Goal: Information Seeking & Learning: Learn about a topic

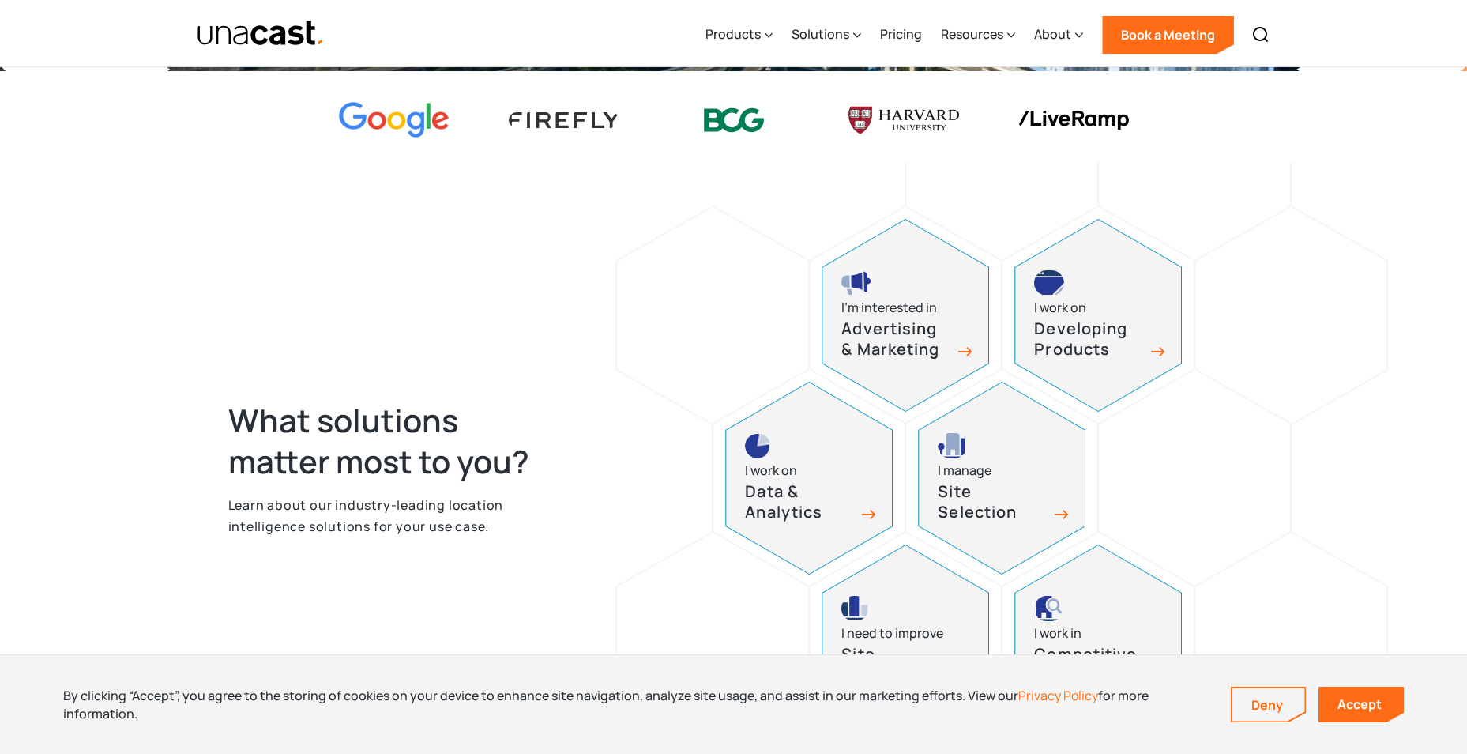
scroll to position [790, 0]
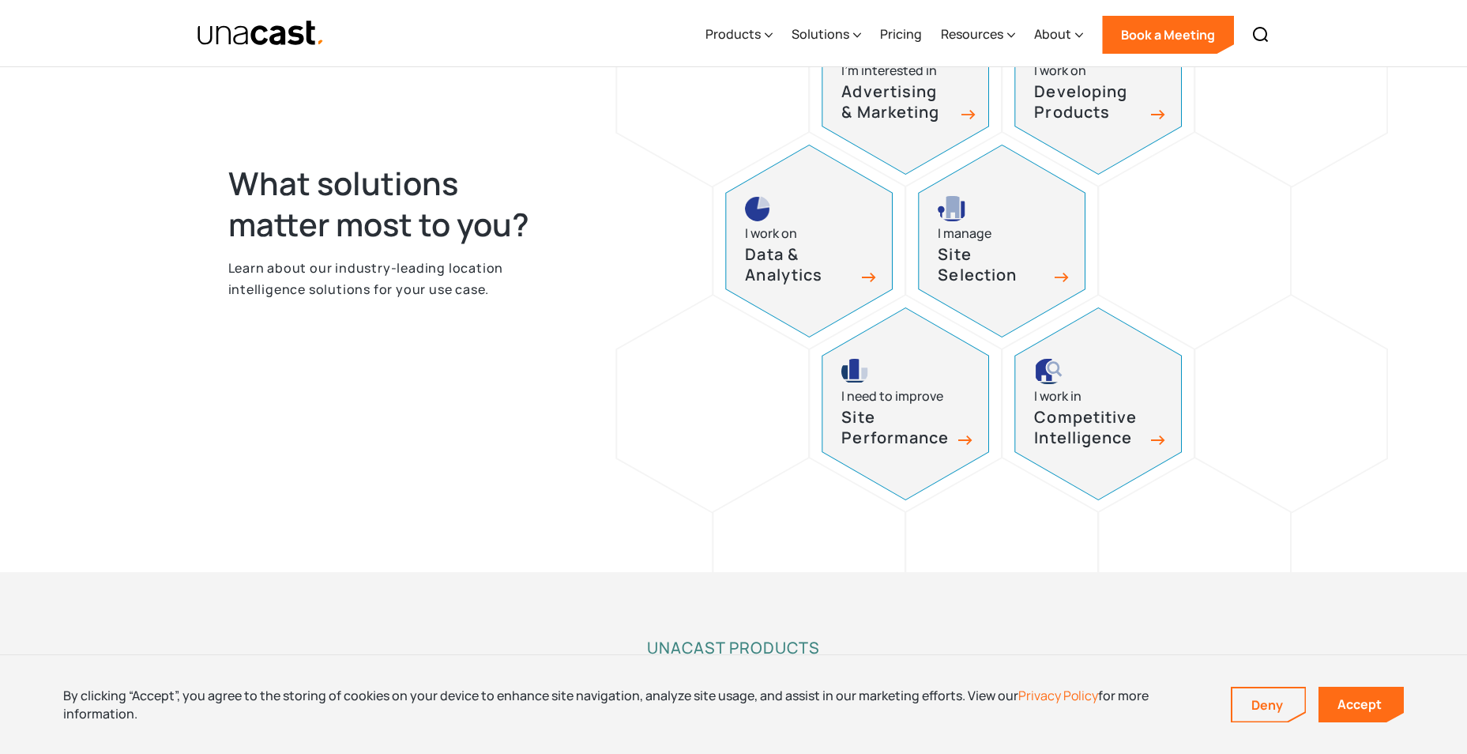
click at [936, 122] on h3 "Advertising & Marketing" at bounding box center [896, 102] width 111 height 42
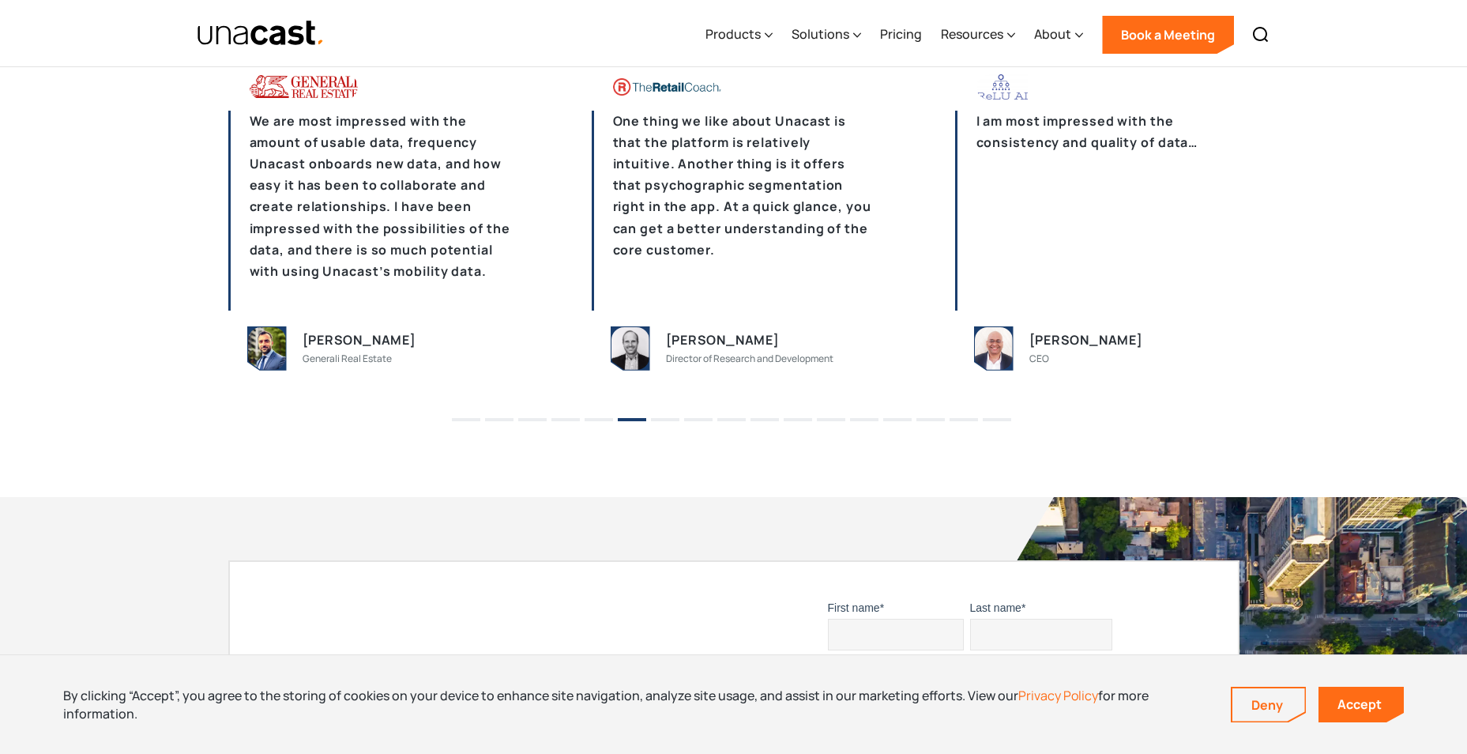
scroll to position [4029, 0]
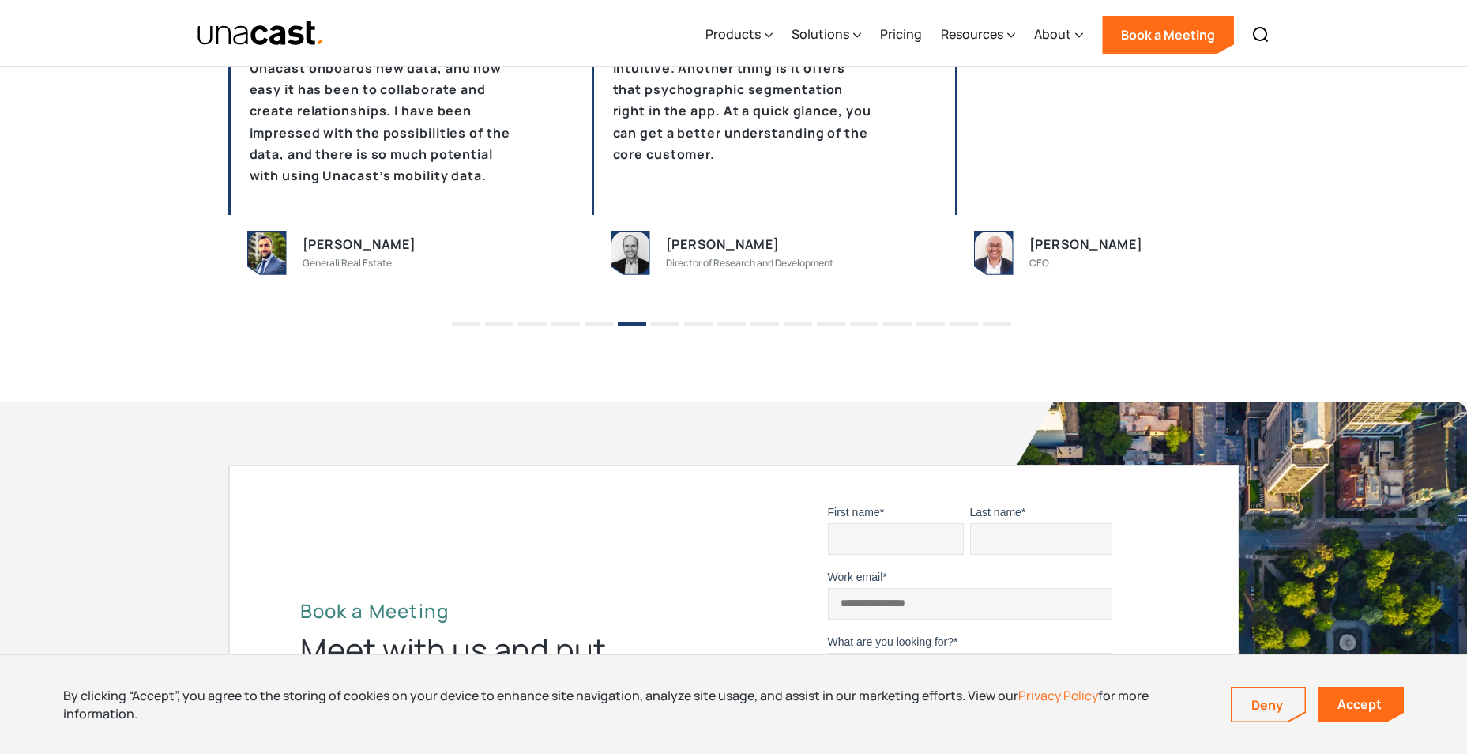
click at [314, 243] on div "[PERSON_NAME]" at bounding box center [360, 244] width 114 height 21
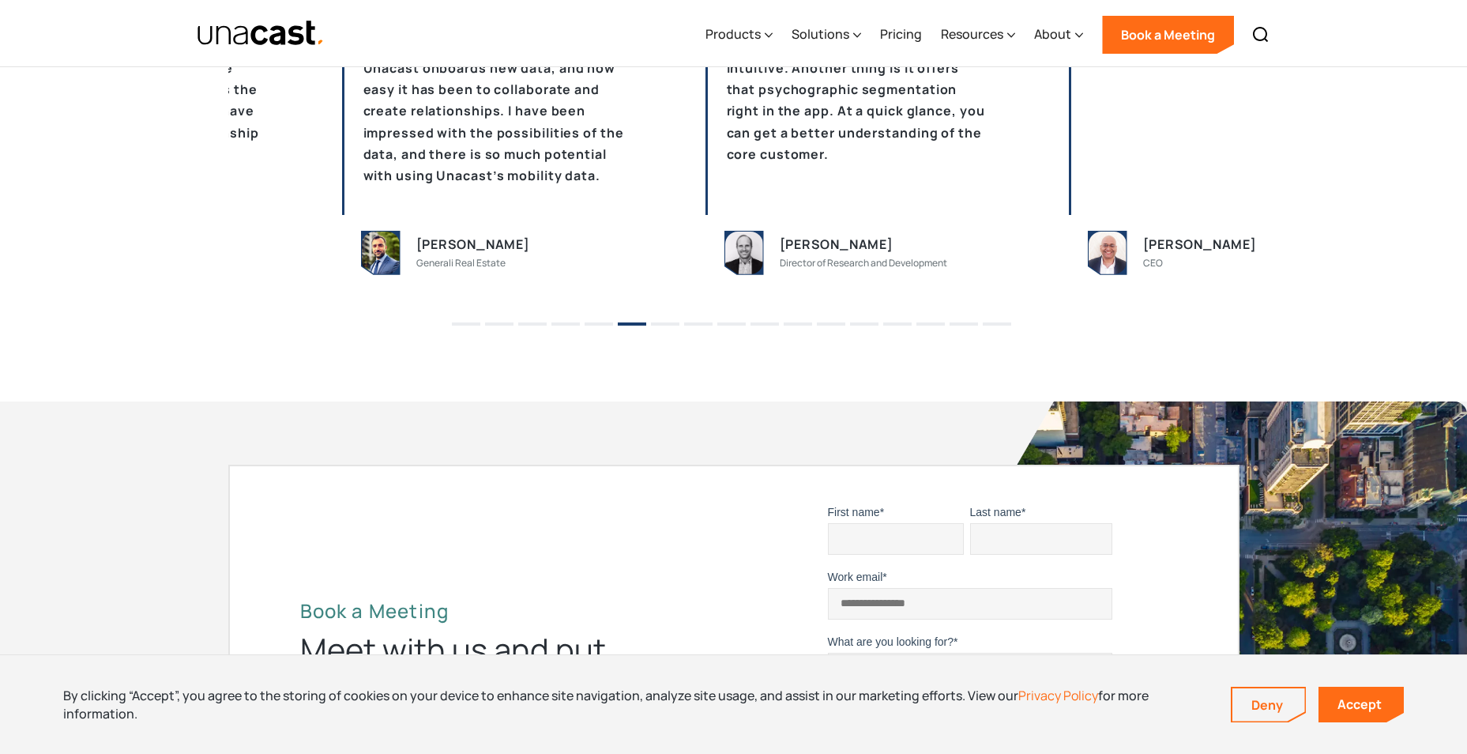
drag, startPoint x: 294, startPoint y: 241, endPoint x: 408, endPoint y: 258, distance: 115.0
click at [408, 258] on div "[PERSON_NAME] Generali Real Estate" at bounding box center [484, 253] width 284 height 44
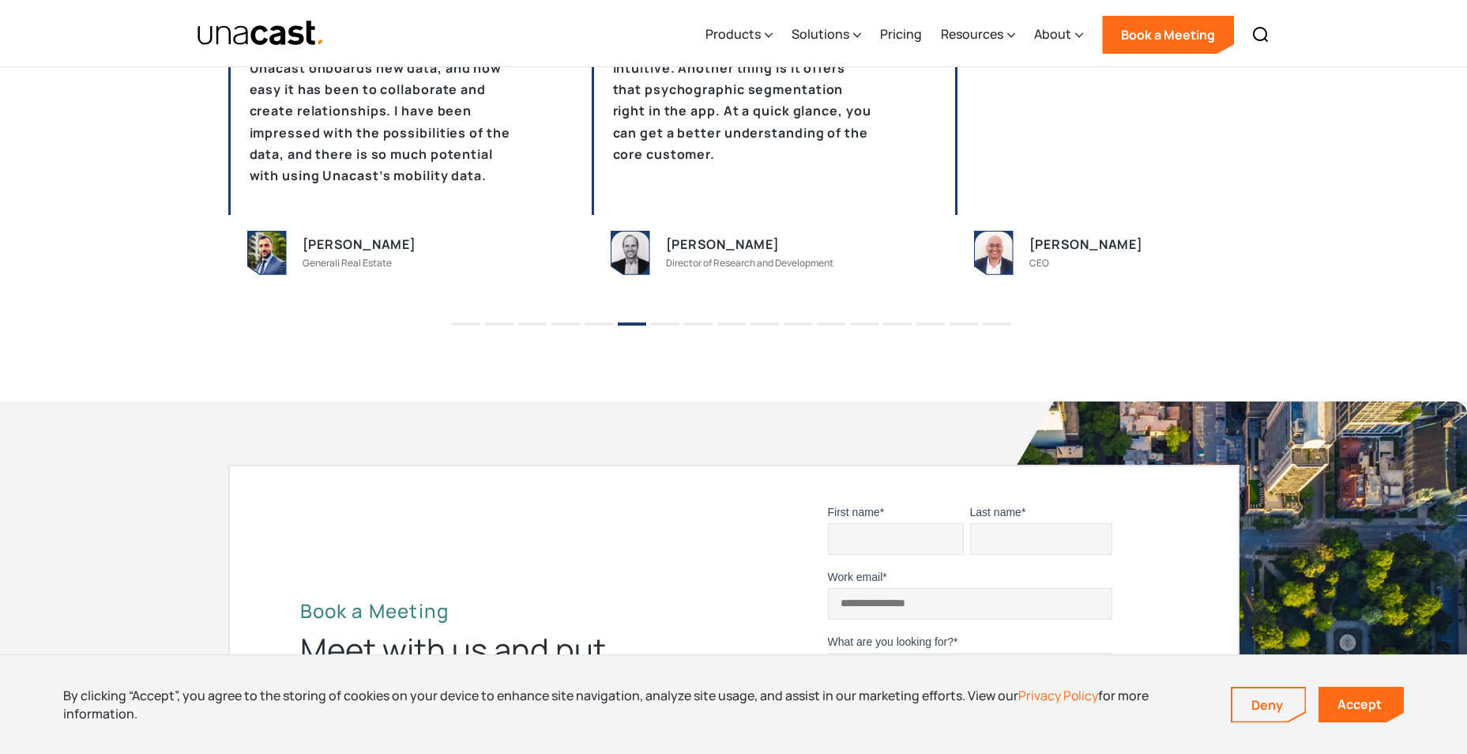
drag, startPoint x: 543, startPoint y: 269, endPoint x: 673, endPoint y: 272, distance: 130.4
click at [513, 271] on div "[PERSON_NAME] Generali Real Estate" at bounding box center [408, 252] width 210 height 37
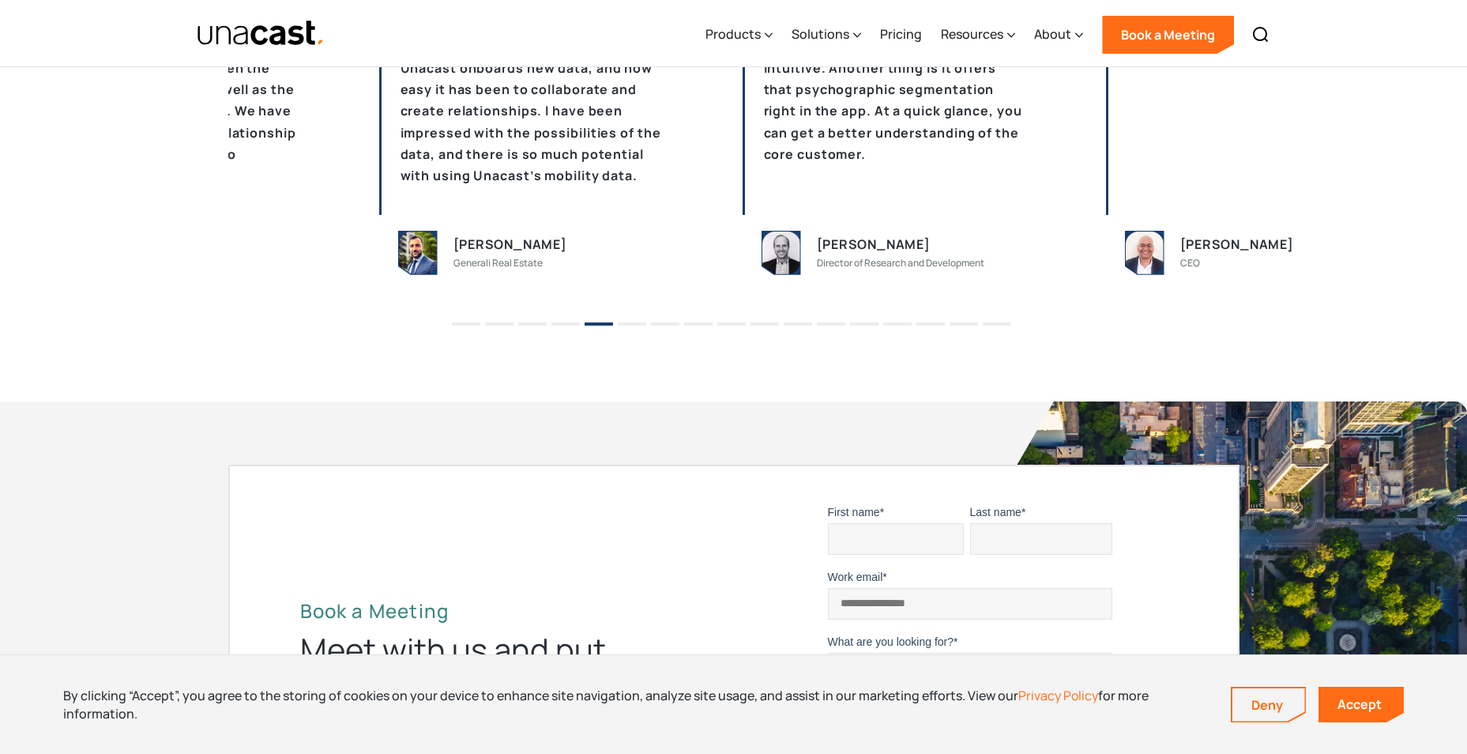
drag, startPoint x: 673, startPoint y: 272, endPoint x: 356, endPoint y: 246, distance: 317.9
click at [453, 250] on div "[PERSON_NAME] Generali Real Estate" at bounding box center [558, 252] width 210 height 37
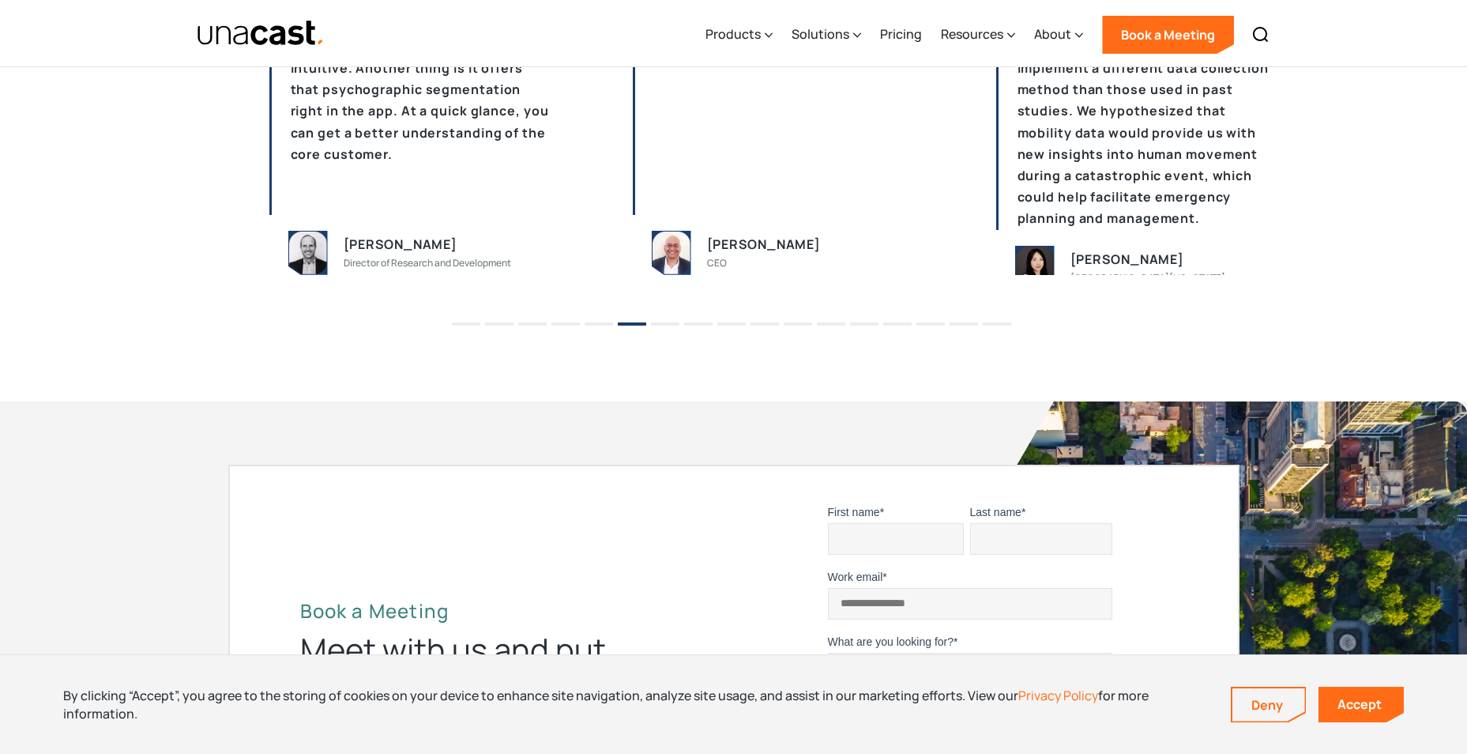
drag, startPoint x: 779, startPoint y: 178, endPoint x: 447, endPoint y: 191, distance: 332.1
click at [447, 191] on p "One thing we like about Unacast is that the platform is relatively intuitive. A…" at bounding box center [411, 115] width 284 height 200
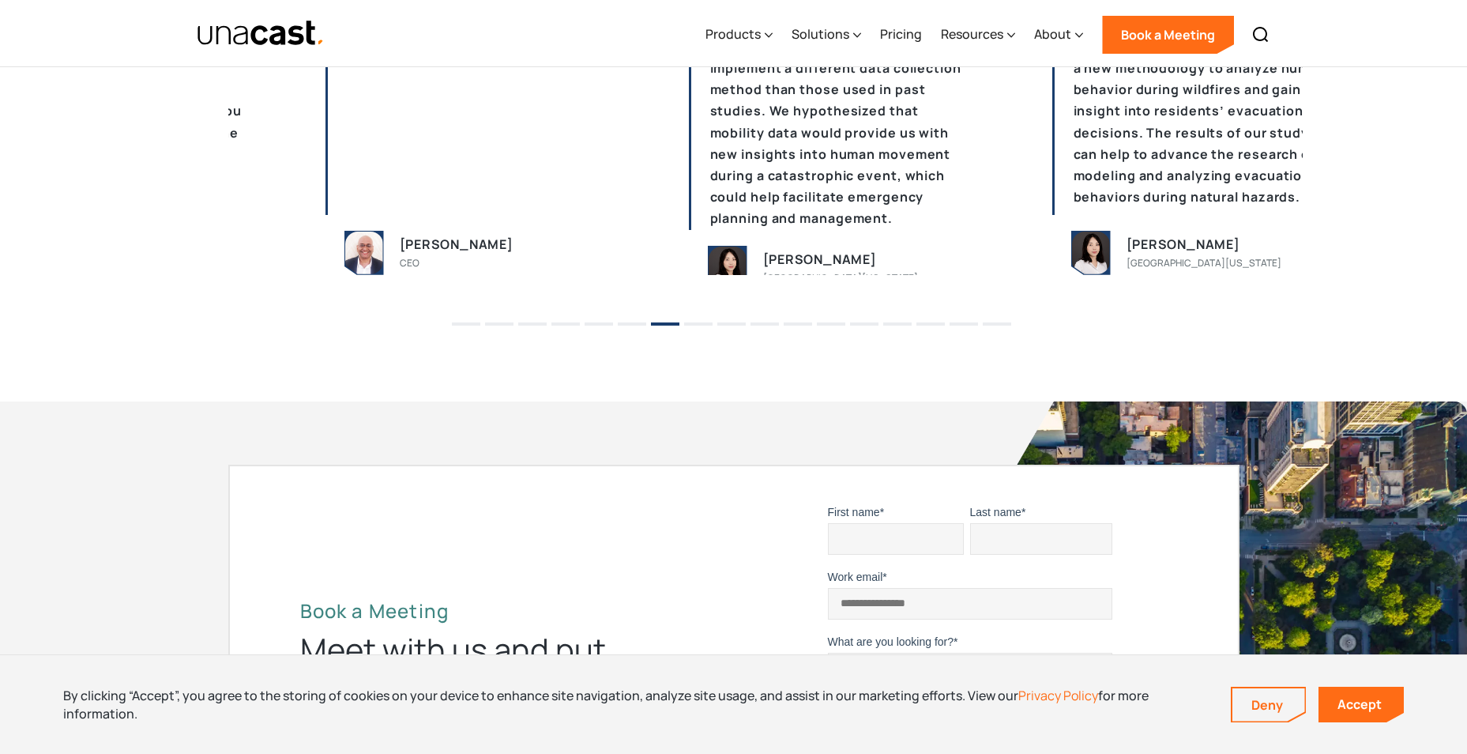
drag, startPoint x: 811, startPoint y: 157, endPoint x: 544, endPoint y: 164, distance: 266.3
click at [544, 164] on p "I am most impressed with the consistency and quality of data…" at bounding box center [467, 115] width 284 height 200
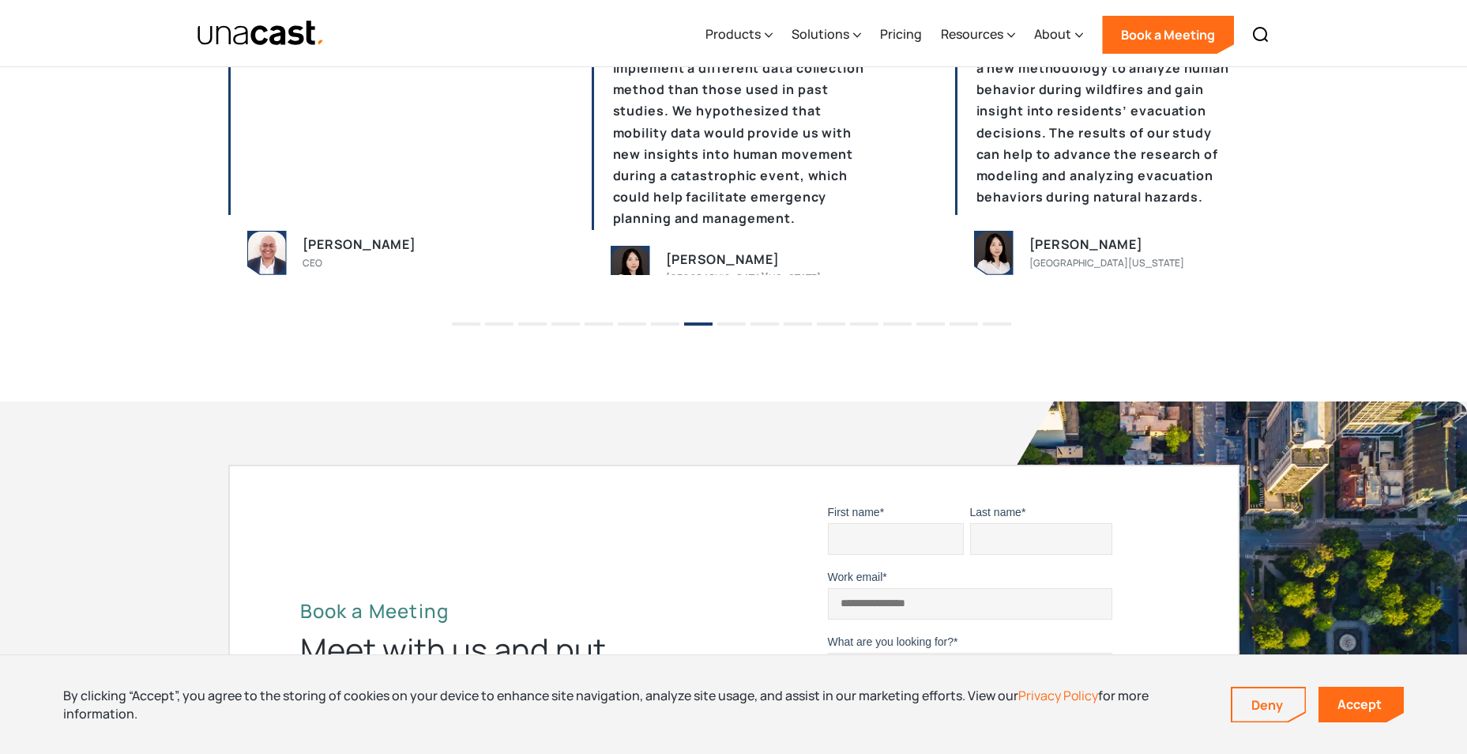
click at [339, 248] on div "[PERSON_NAME]" at bounding box center [360, 244] width 114 height 21
click at [342, 246] on div "[PERSON_NAME]" at bounding box center [360, 244] width 114 height 21
drag, startPoint x: 718, startPoint y: 217, endPoint x: 656, endPoint y: 232, distance: 64.2
click at [656, 232] on div "To better understand human behavior during wildfire events, we wanted to implem…" at bounding box center [734, 112] width 284 height 267
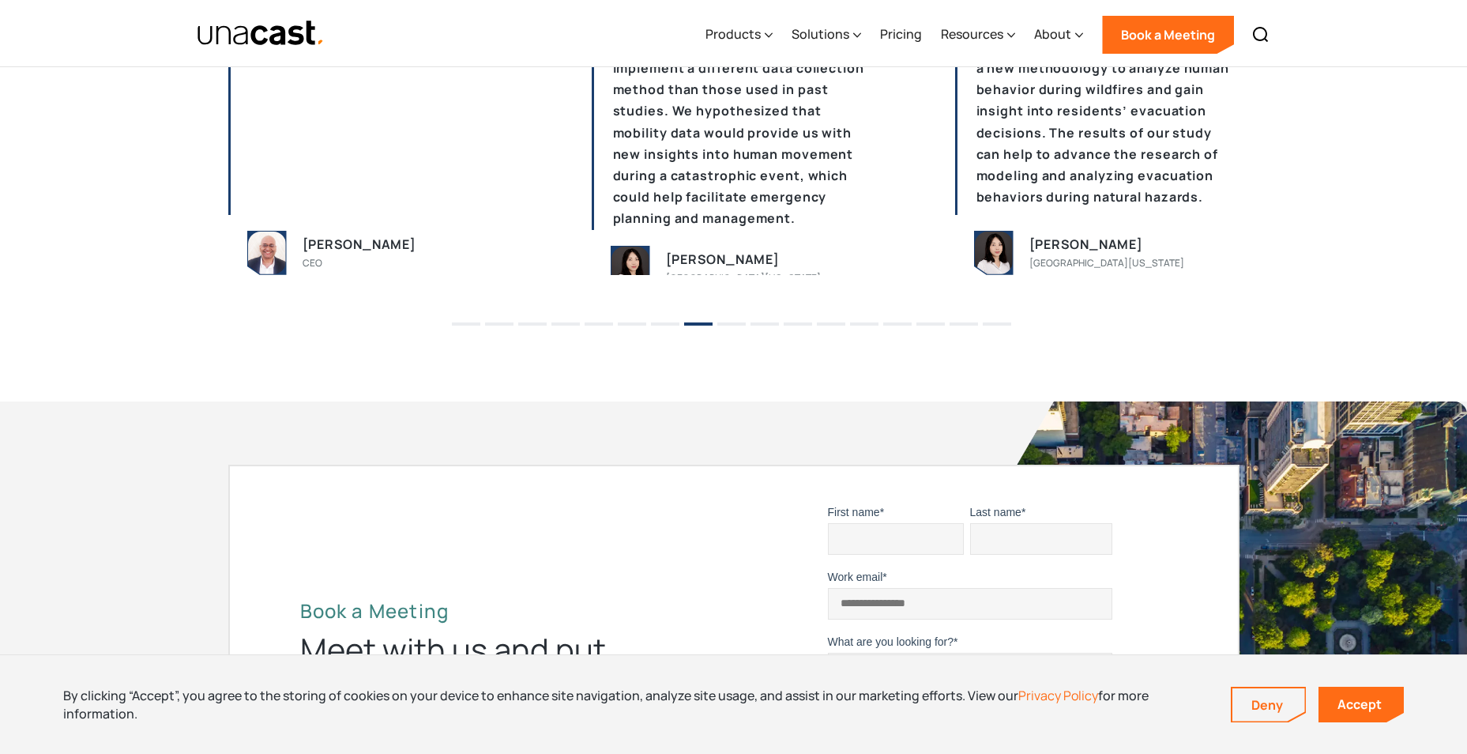
click at [656, 232] on div "To better understand human behavior during wildfire events, we wanted to implem…" at bounding box center [734, 112] width 284 height 267
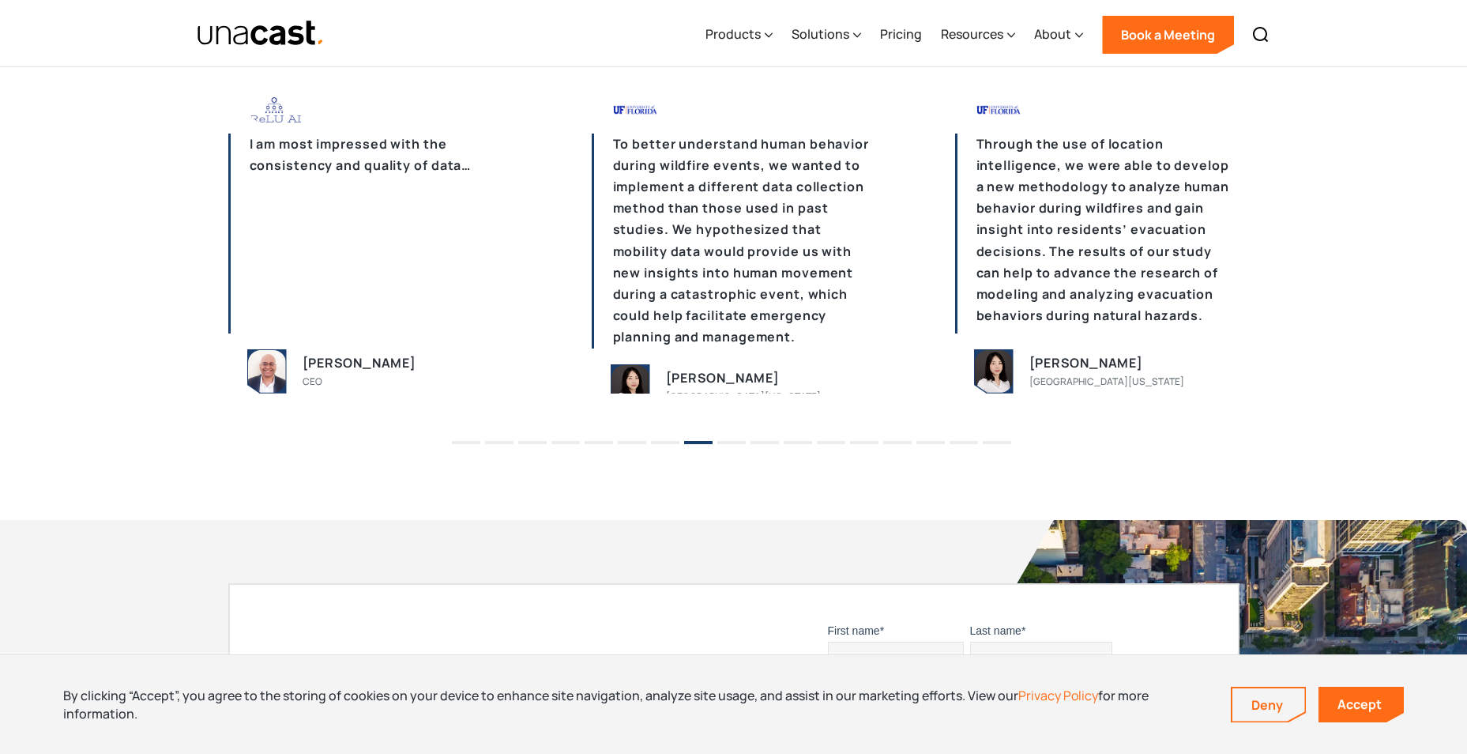
scroll to position [3871, 0]
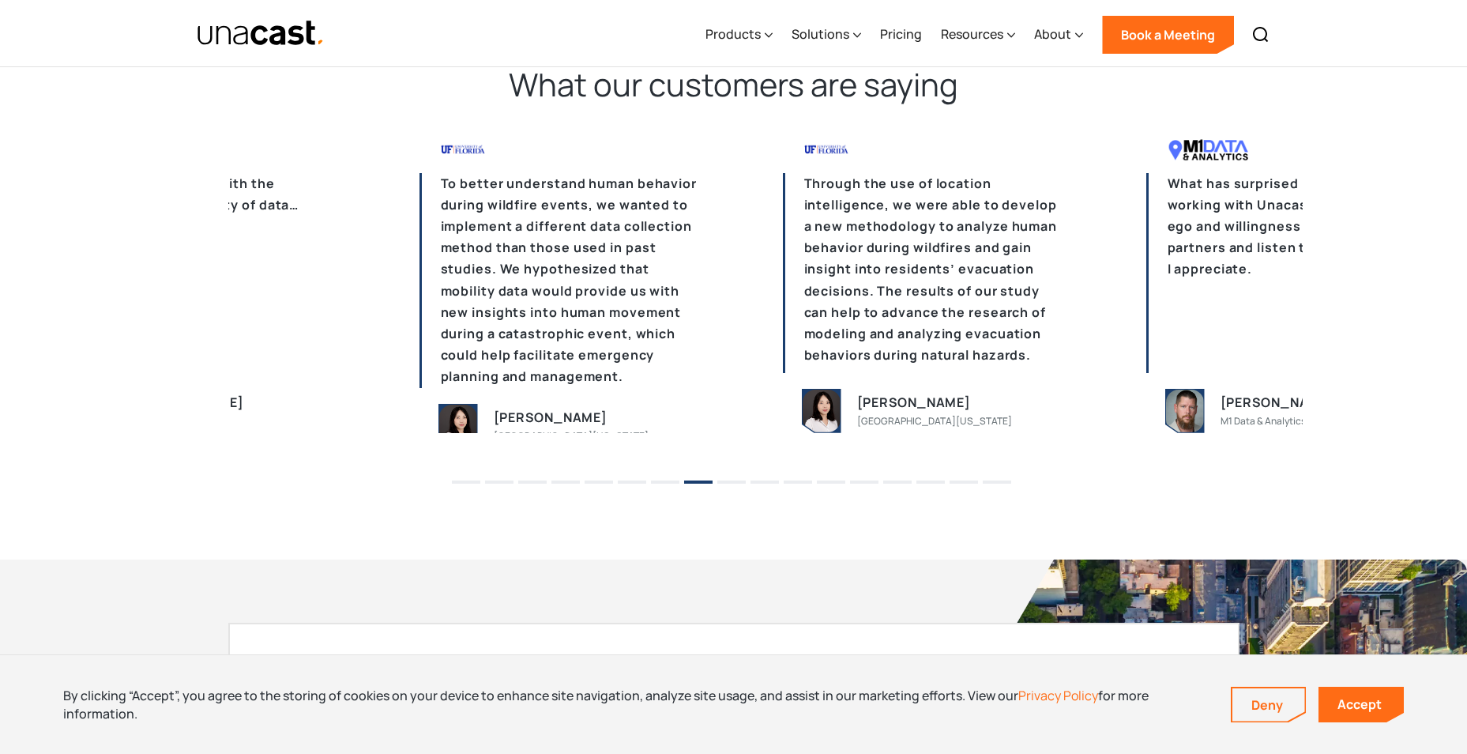
drag, startPoint x: 692, startPoint y: 254, endPoint x: 520, endPoint y: 233, distance: 173.5
click at [520, 233] on p "To better understand human behavior during wildfire events, we wanted to implem…" at bounding box center [561, 280] width 284 height 215
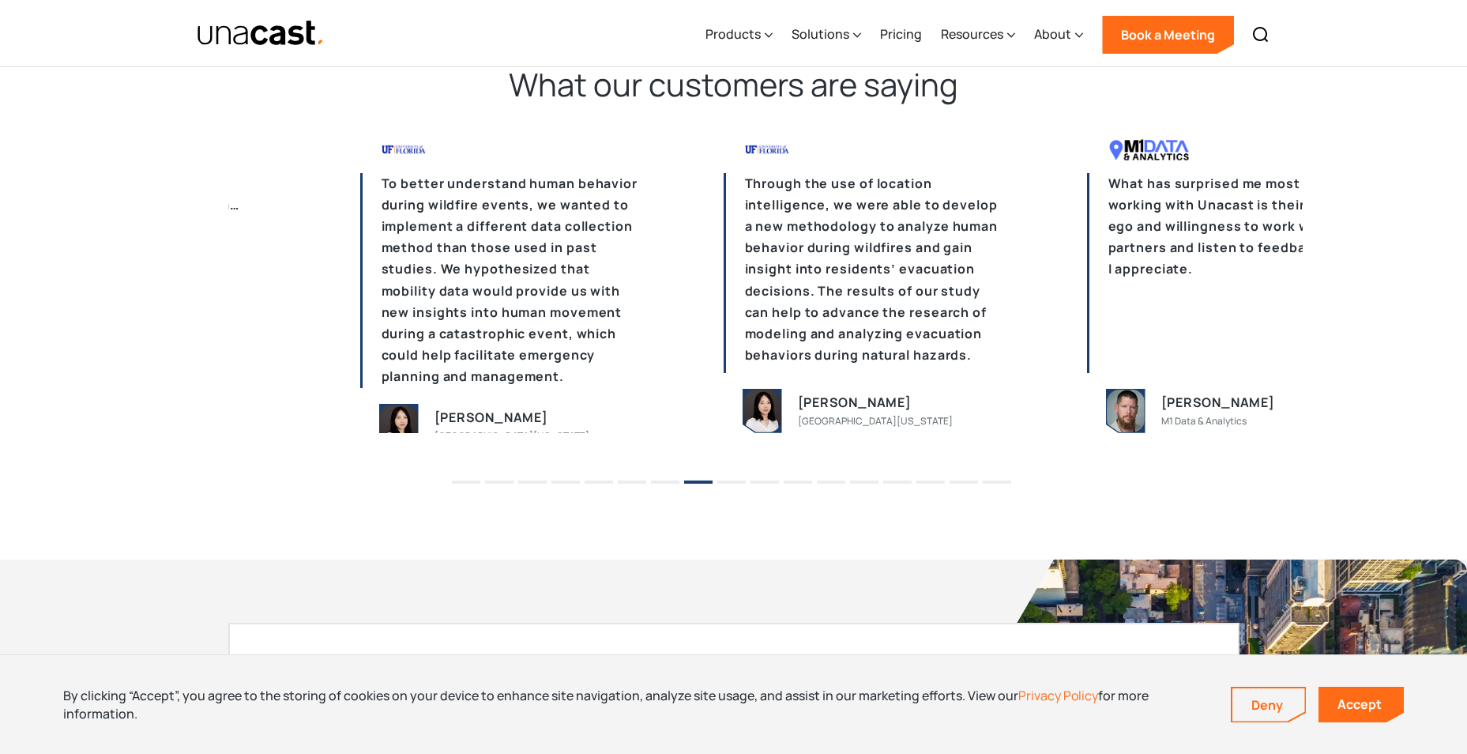
drag, startPoint x: 796, startPoint y: 216, endPoint x: 502, endPoint y: 195, distance: 294.6
click at [527, 198] on p "To better understand human behavior during wildfire events, we wanted to implem…" at bounding box center [502, 280] width 284 height 215
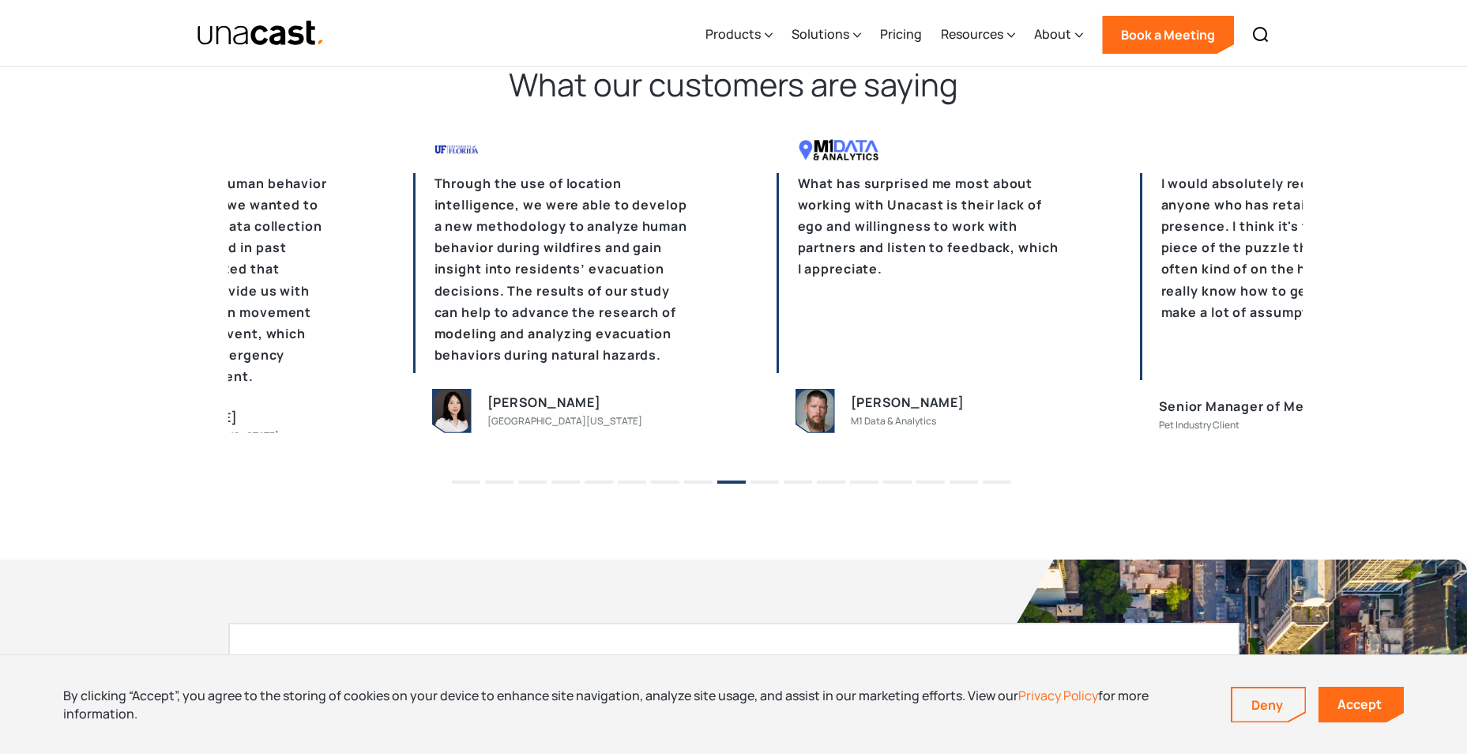
drag, startPoint x: 762, startPoint y: 205, endPoint x: 550, endPoint y: 189, distance: 213.2
click at [558, 190] on p "Through the use of location intelligence, we were able to develop a new methodo…" at bounding box center [555, 273] width 284 height 200
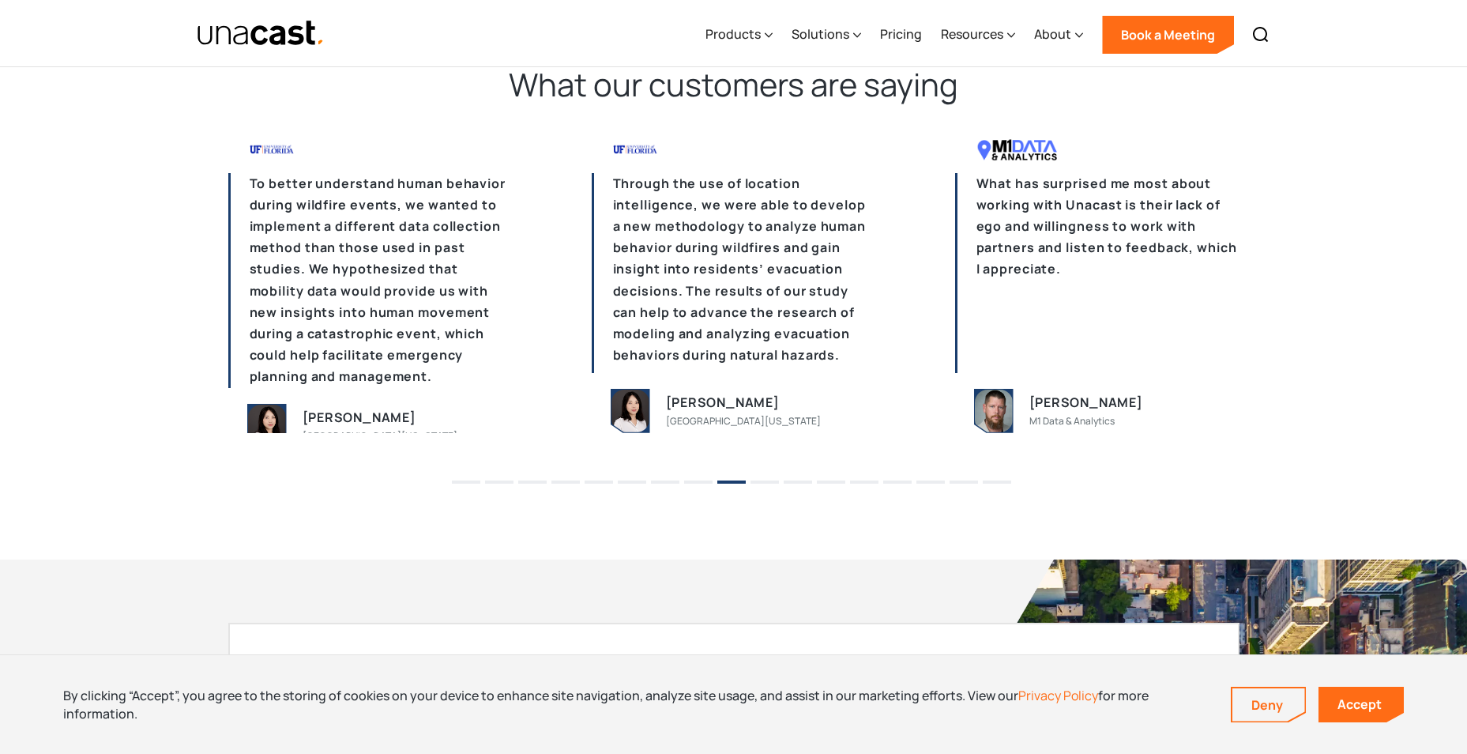
drag, startPoint x: 848, startPoint y: 228, endPoint x: 510, endPoint y: 287, distance: 344.1
click at [451, 284] on p "To better understand human behavior during wildfire events, we wanted to implem…" at bounding box center [370, 280] width 284 height 215
drag, startPoint x: 631, startPoint y: 268, endPoint x: 412, endPoint y: 267, distance: 219.6
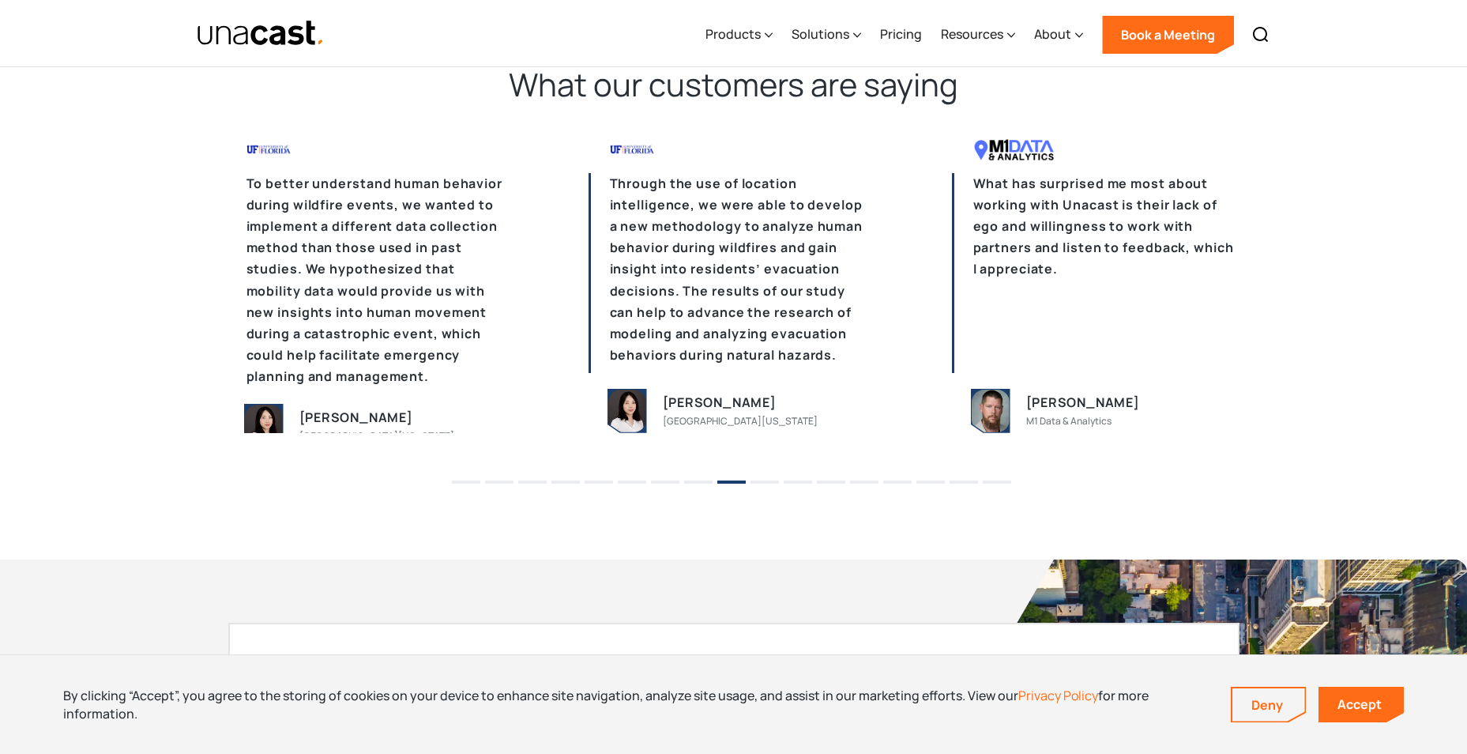
drag, startPoint x: 790, startPoint y: 270, endPoint x: 481, endPoint y: 261, distance: 309.0
drag, startPoint x: 1127, startPoint y: 245, endPoint x: 913, endPoint y: 275, distance: 215.4
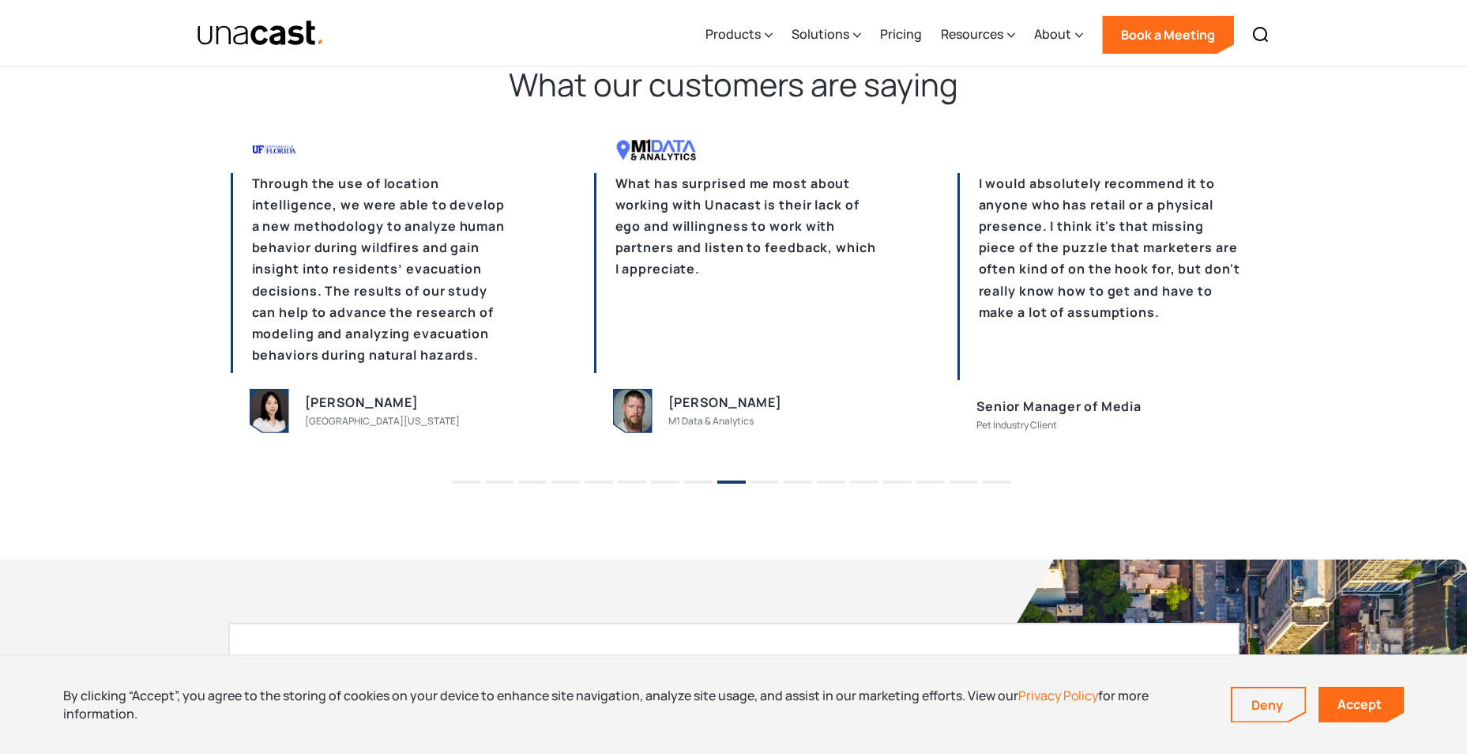
drag, startPoint x: 936, startPoint y: 265, endPoint x: 512, endPoint y: 256, distance: 424.3
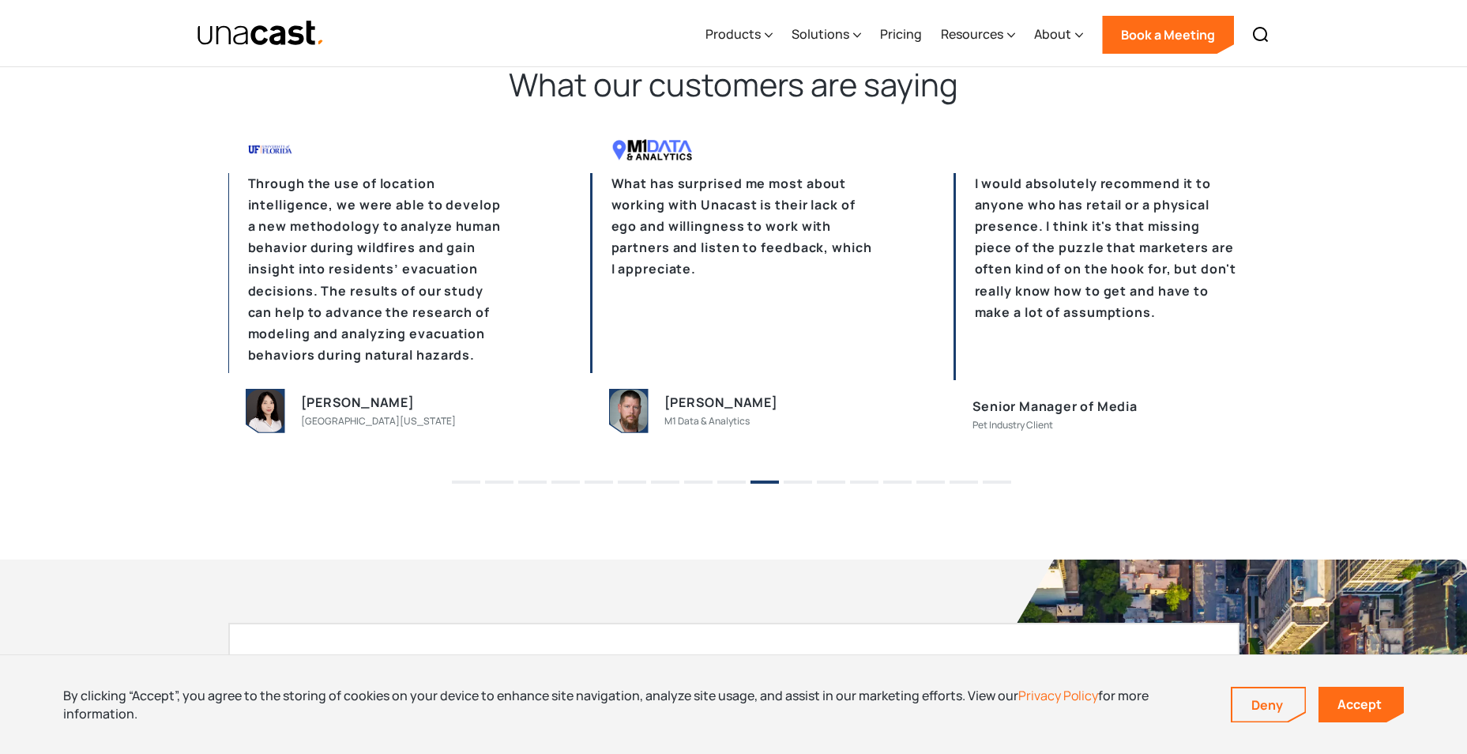
drag, startPoint x: 1043, startPoint y: 245, endPoint x: 941, endPoint y: 260, distance: 103.0
drag, startPoint x: 948, startPoint y: 253, endPoint x: 859, endPoint y: 263, distance: 89.9
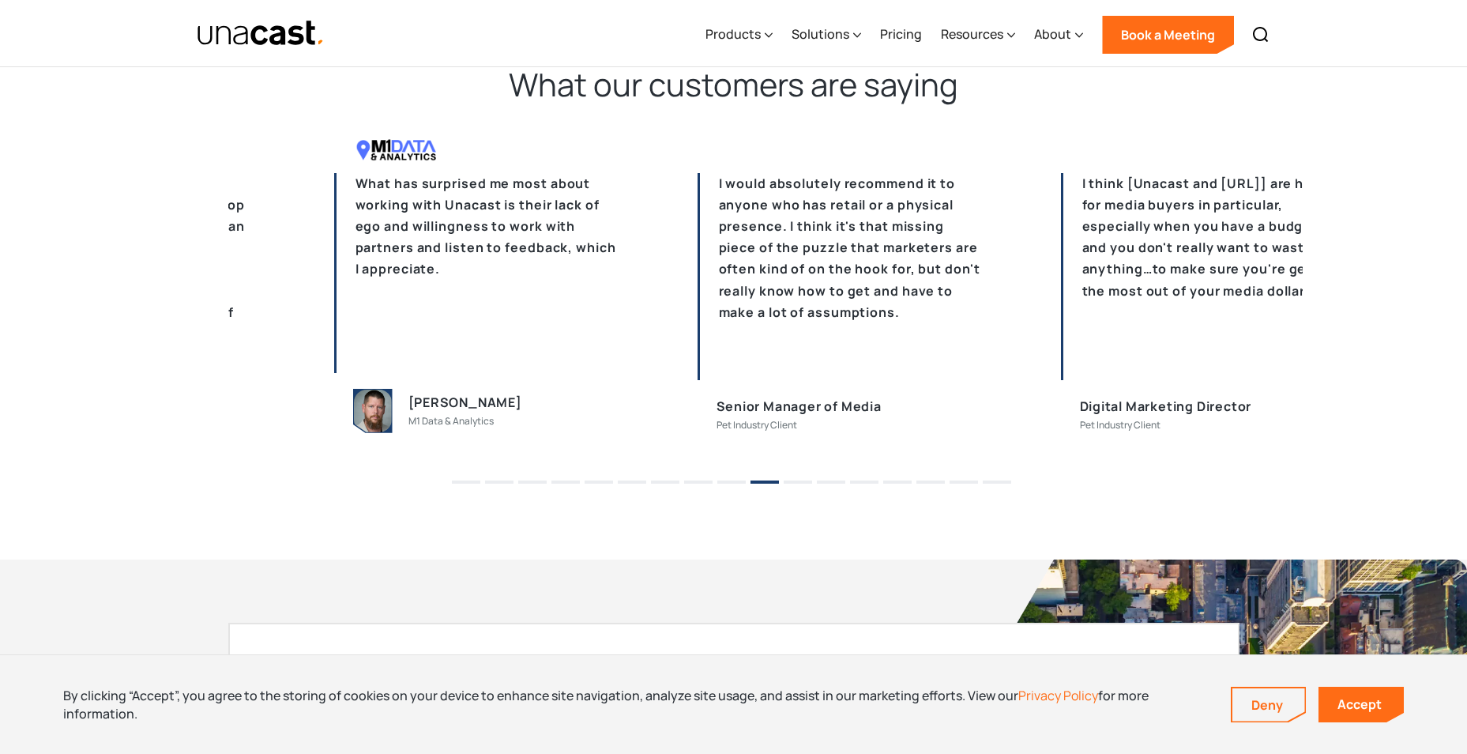
drag, startPoint x: 908, startPoint y: 252, endPoint x: 654, endPoint y: 258, distance: 253.7
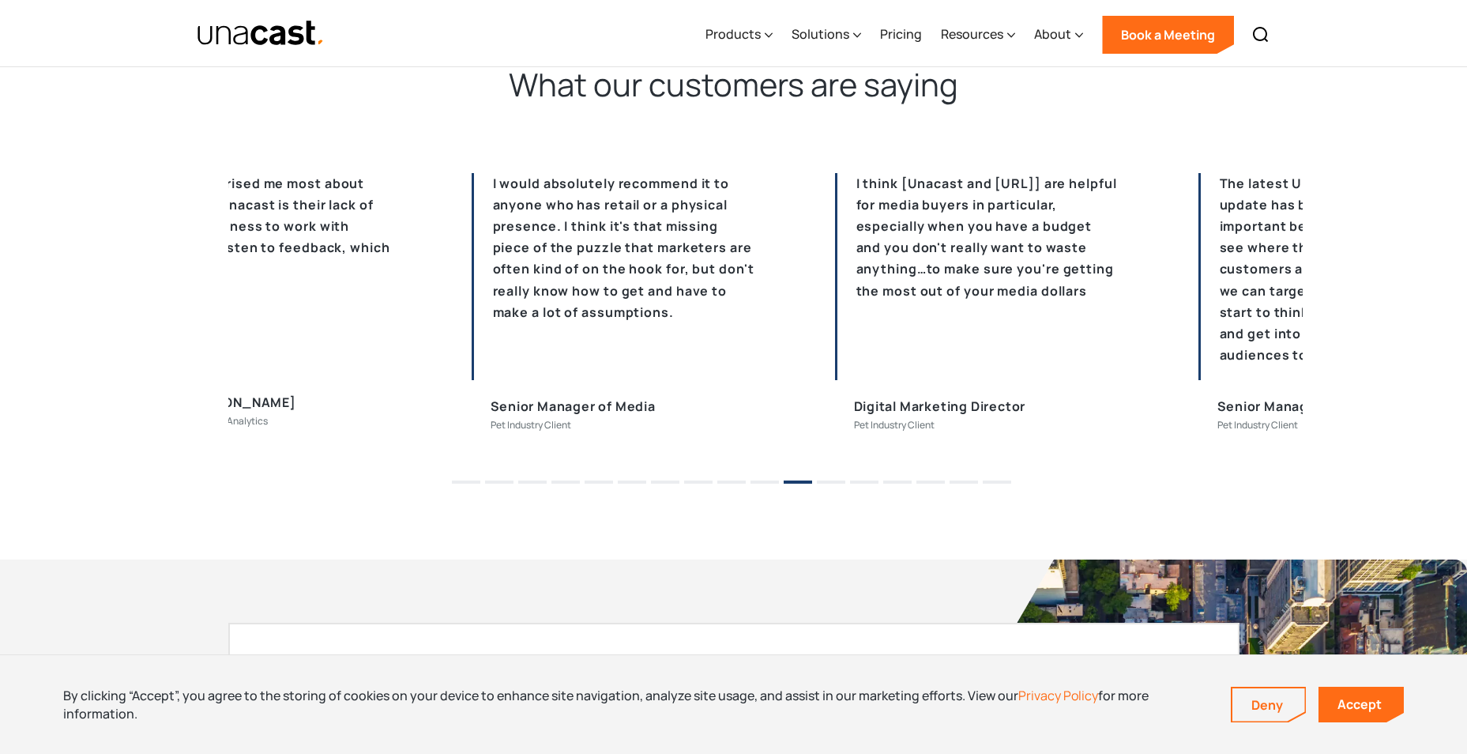
drag, startPoint x: 822, startPoint y: 319, endPoint x: 492, endPoint y: 320, distance: 330.2
click at [506, 317] on p "I would absolutely recommend it to anyone who has retail or a physical presence…" at bounding box center [614, 276] width 284 height 207
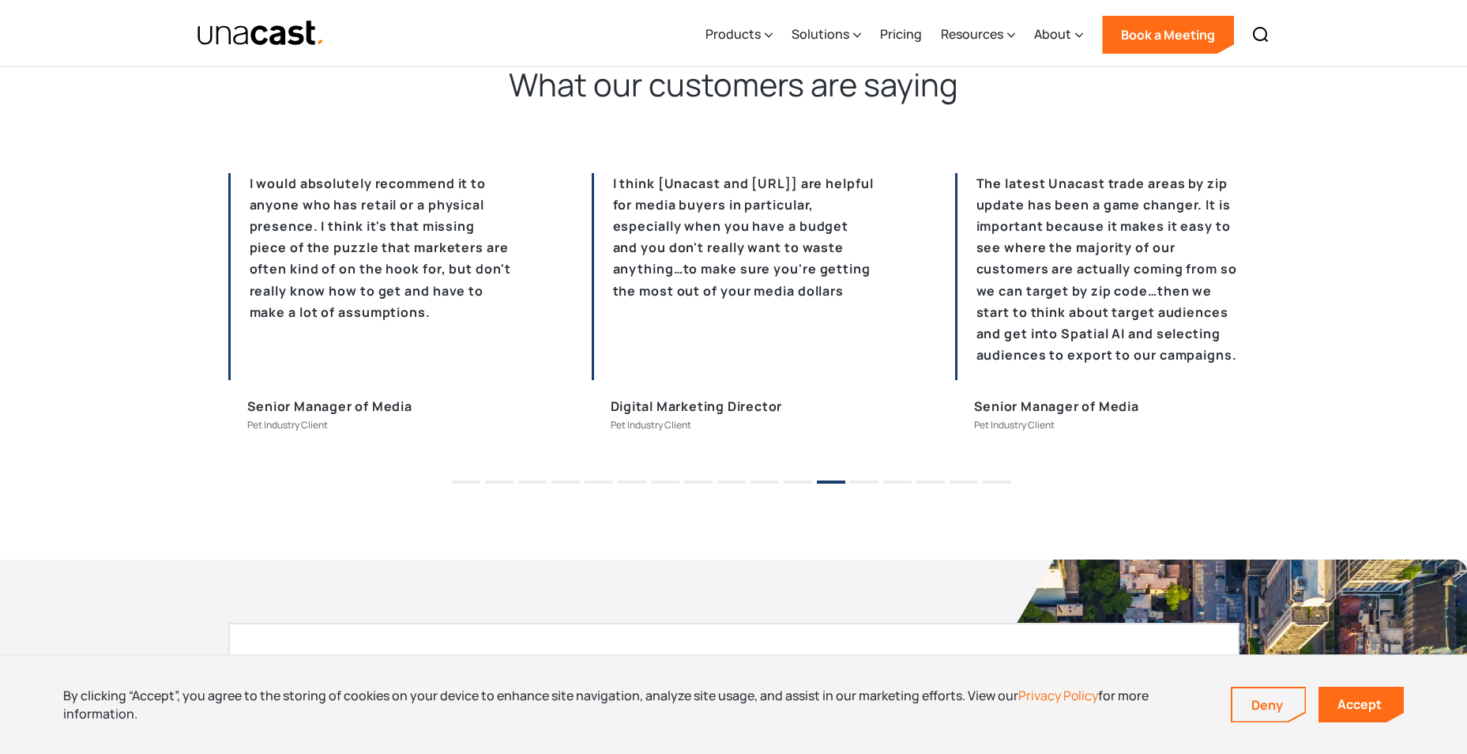
drag, startPoint x: 807, startPoint y: 290, endPoint x: 641, endPoint y: 287, distance: 165.1
click at [645, 288] on p "I think [Unacast and [URL]] are helpful for media buyers in particular, especia…" at bounding box center [734, 276] width 284 height 207
drag, startPoint x: 837, startPoint y: 280, endPoint x: 655, endPoint y: 295, distance: 183.2
click at [664, 295] on p "I think [Unacast and [URL]] are helpful for media buyers in particular, especia…" at bounding box center [733, 276] width 284 height 207
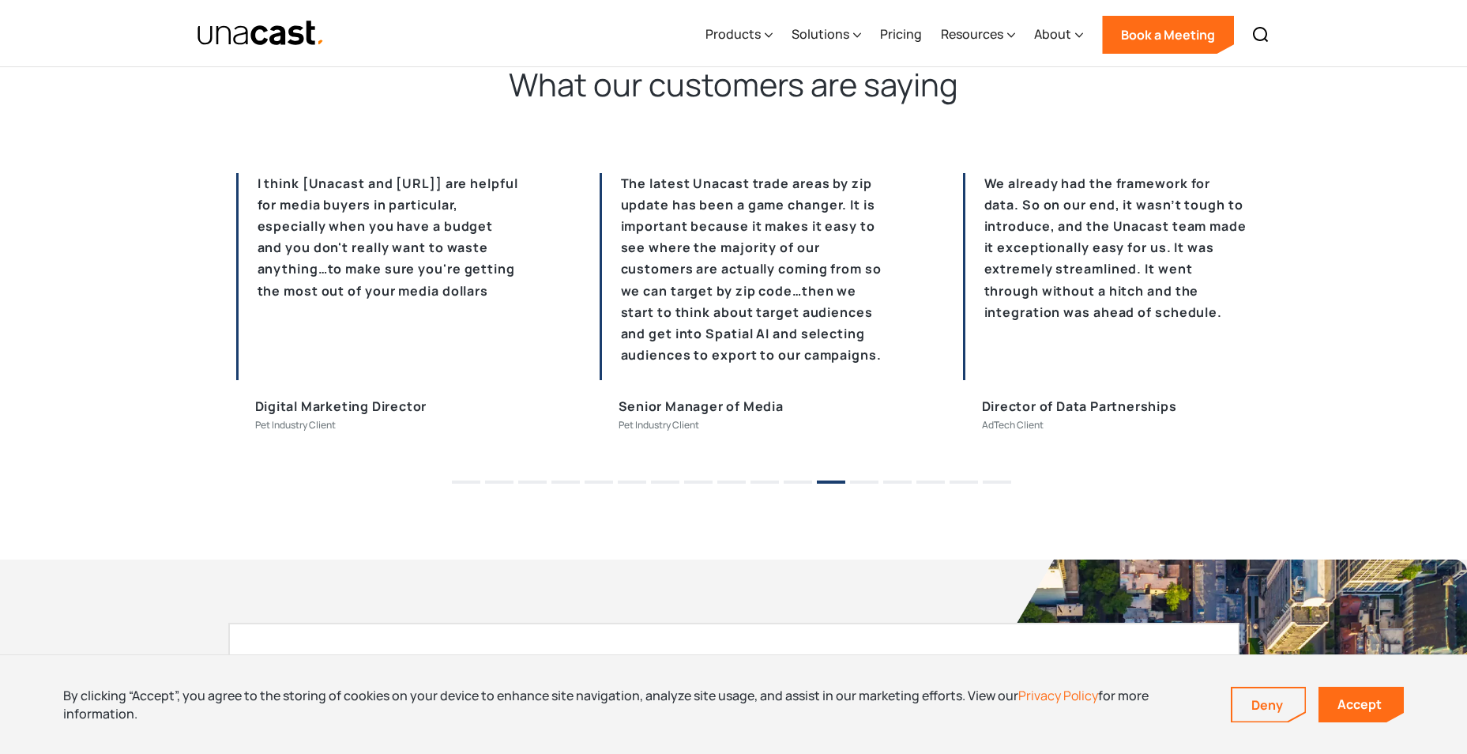
drag, startPoint x: 954, startPoint y: 268, endPoint x: 427, endPoint y: 292, distance: 527.5
click at [600, 292] on p "The latest Unacast trade areas by zip update has been a game changer. It is imp…" at bounding box center [742, 276] width 284 height 207
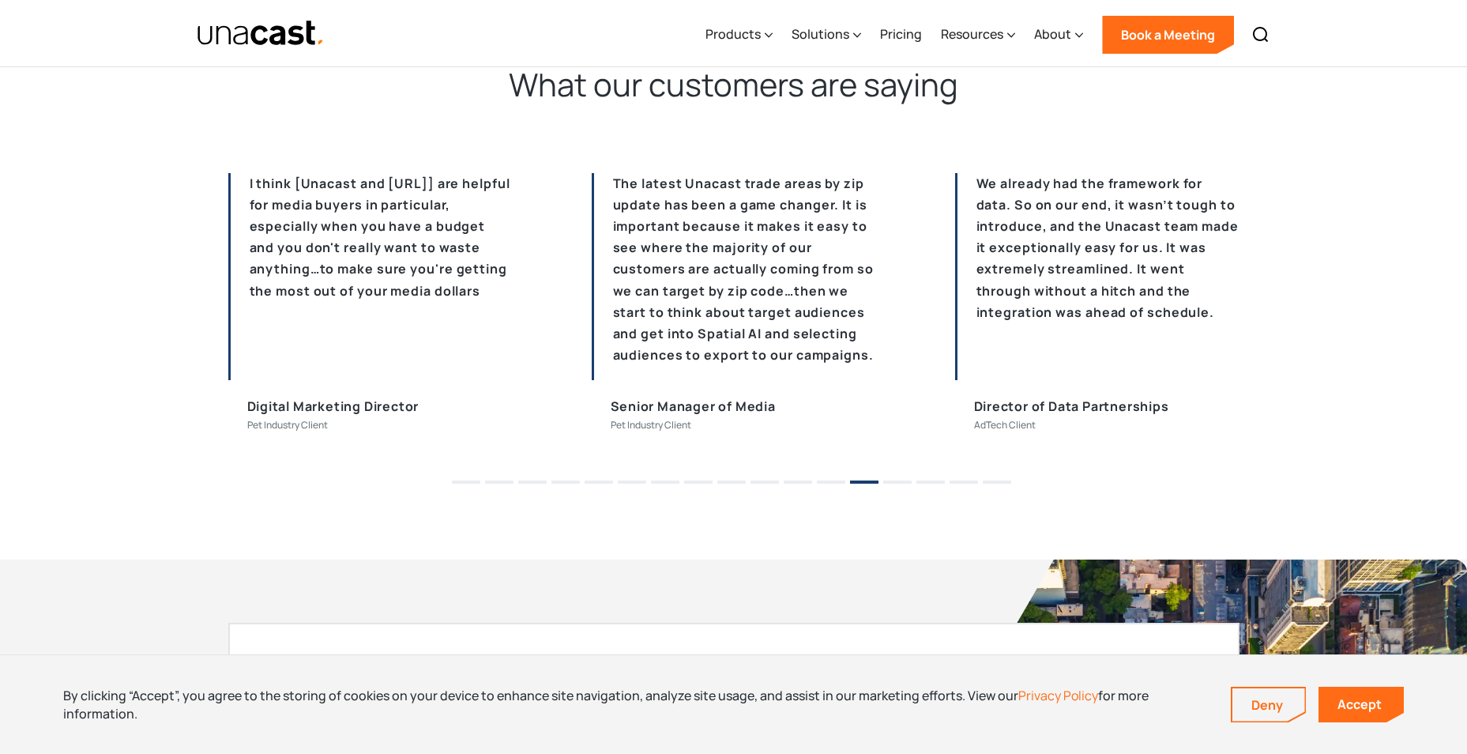
drag, startPoint x: 1143, startPoint y: 269, endPoint x: 659, endPoint y: 330, distance: 488.1
drag, startPoint x: 877, startPoint y: 301, endPoint x: 561, endPoint y: 325, distance: 316.9
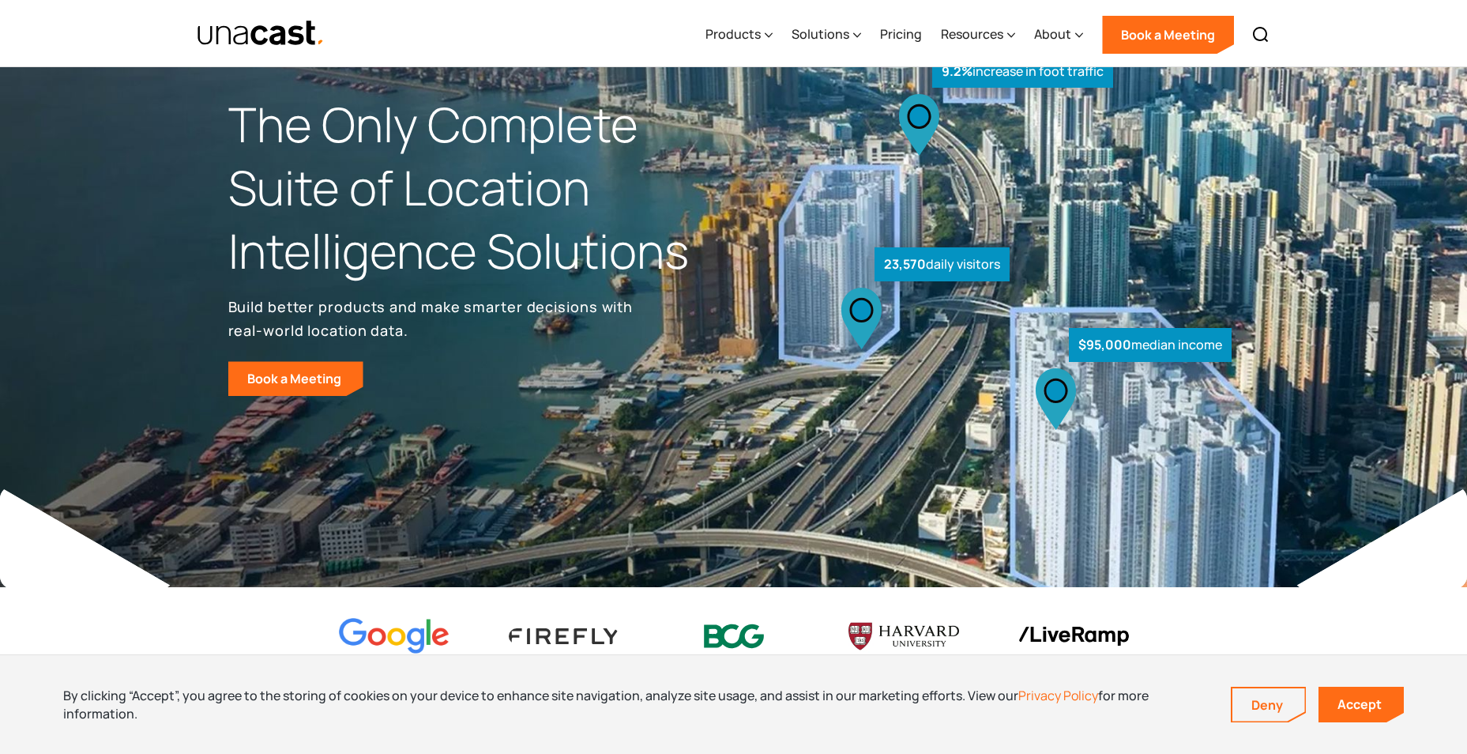
scroll to position [0, 0]
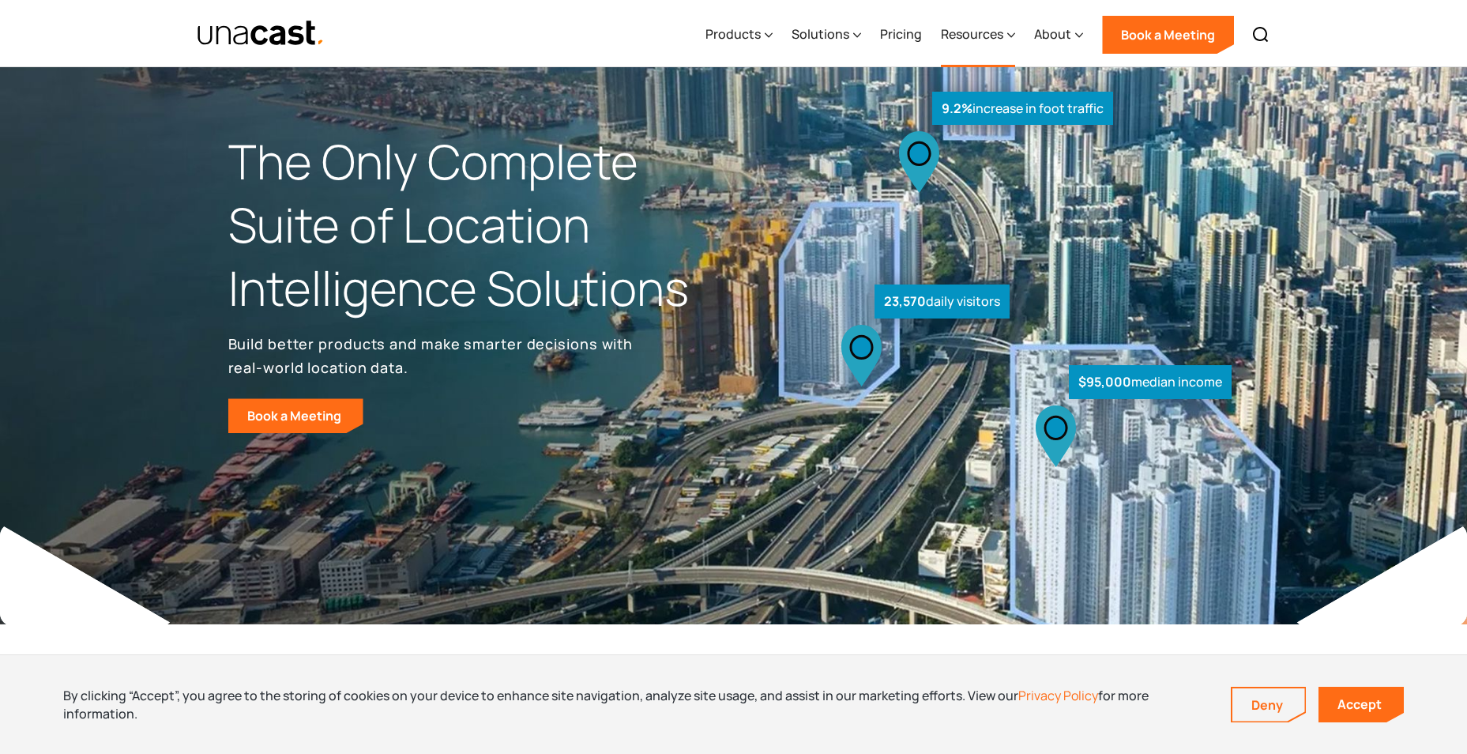
click at [977, 36] on div "Resources" at bounding box center [972, 33] width 62 height 19
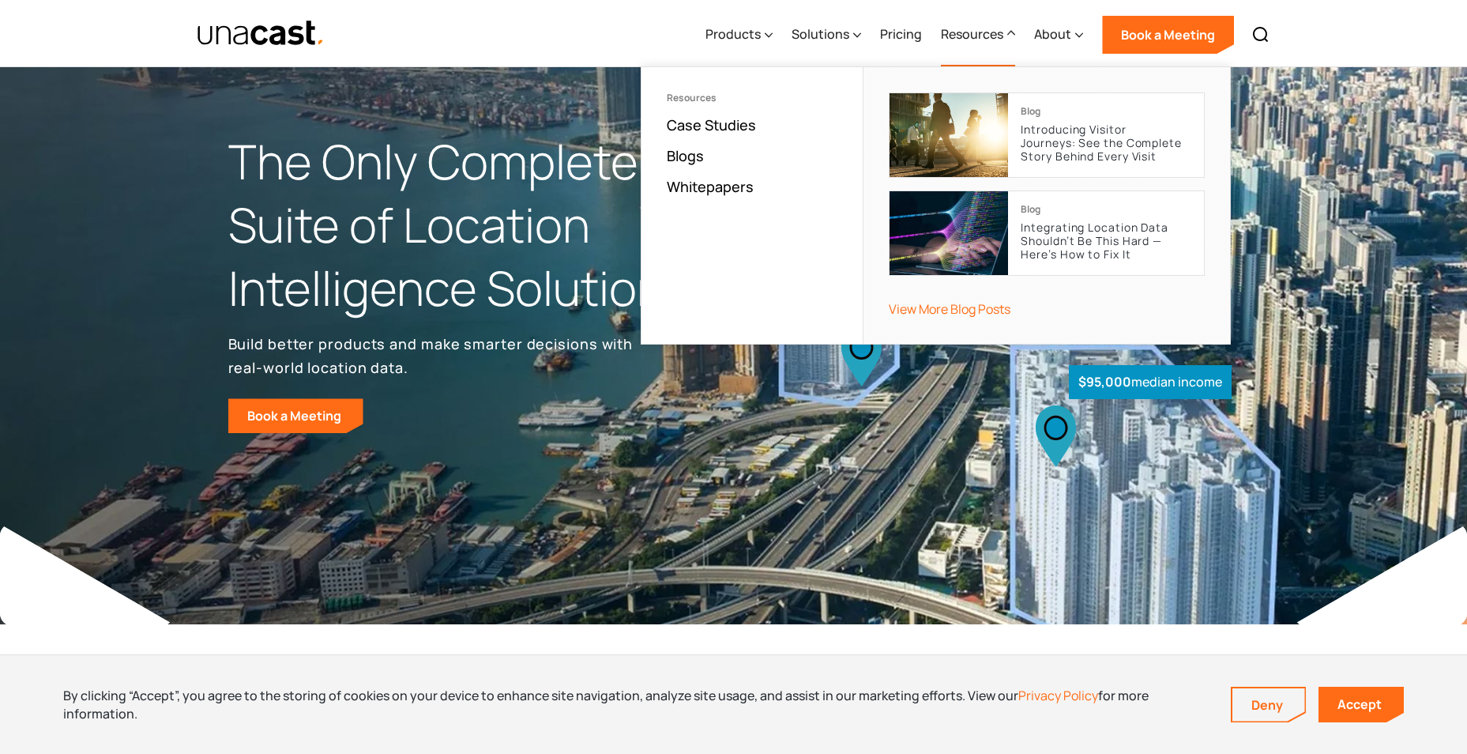
click at [963, 36] on div "Resources" at bounding box center [972, 33] width 62 height 19
